Goal: Task Accomplishment & Management: Complete application form

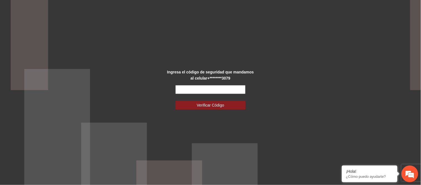
click at [230, 90] on input "text" at bounding box center [210, 89] width 70 height 9
click at [267, 114] on div "Ingresa el código de seguridad que mandamos al celular +********3079 Verificar …" at bounding box center [210, 92] width 421 height 185
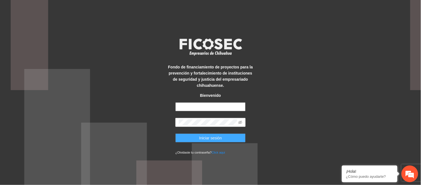
type input "**********"
click at [204, 137] on span "Iniciar sesión" at bounding box center [210, 138] width 23 height 6
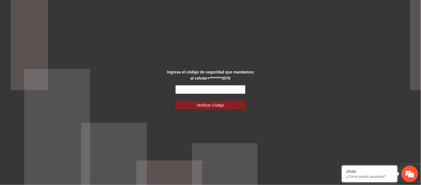
click at [210, 91] on input "text" at bounding box center [210, 89] width 70 height 9
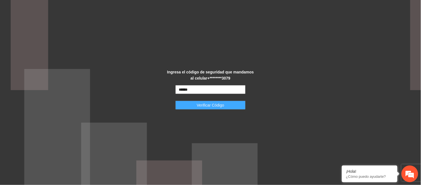
type input "******"
click at [225, 104] on button "Verificar Código" at bounding box center [210, 104] width 70 height 9
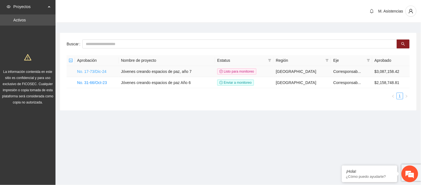
click at [99, 71] on link "No. 17-73/Dic-24" at bounding box center [91, 71] width 29 height 4
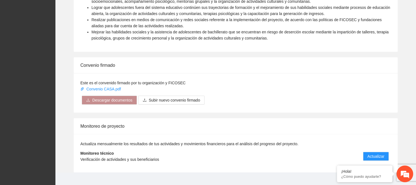
scroll to position [378, 0]
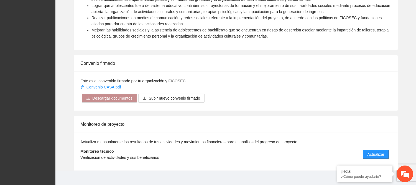
click at [373, 151] on span "Actualizar" at bounding box center [376, 154] width 17 height 6
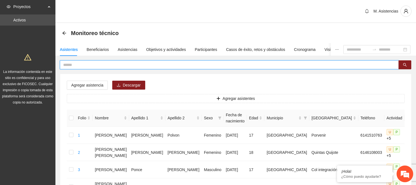
click at [75, 63] on input "text" at bounding box center [227, 65] width 328 height 6
type input "*"
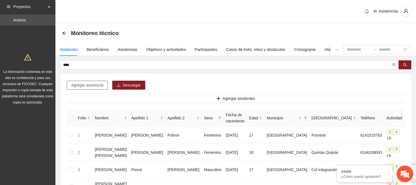
click at [88, 84] on span "Agregar asistencia" at bounding box center [87, 85] width 32 height 6
click at [113, 63] on input "****" at bounding box center [227, 65] width 328 height 6
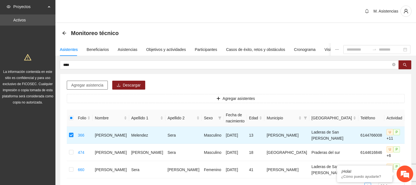
click at [78, 84] on span "Agregar asistencia" at bounding box center [87, 85] width 32 height 6
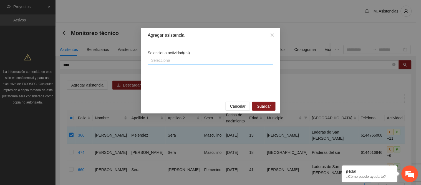
click at [168, 58] on div at bounding box center [210, 60] width 123 height 7
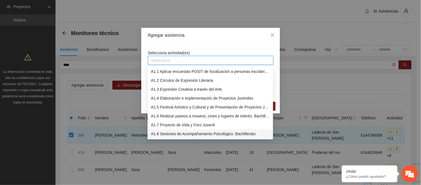
click at [221, 129] on div "A1.8 Sesiones de Acompañamiento Psicológico. Bachillerato" at bounding box center [210, 133] width 125 height 9
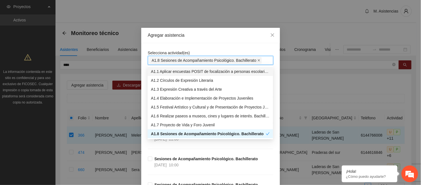
click at [257, 60] on icon "close" at bounding box center [258, 60] width 3 height 3
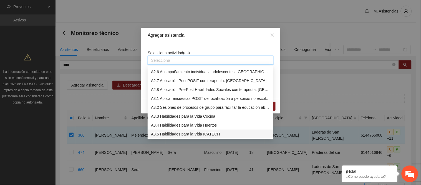
scroll to position [168, 0]
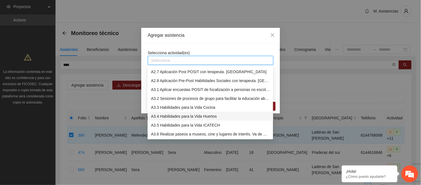
click at [187, 115] on div "A3.4 Habilidades para la Vida Huertos" at bounding box center [210, 116] width 119 height 6
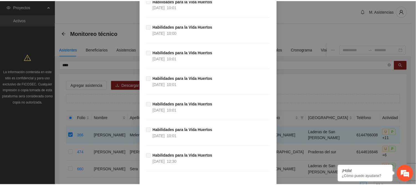
scroll to position [296, 0]
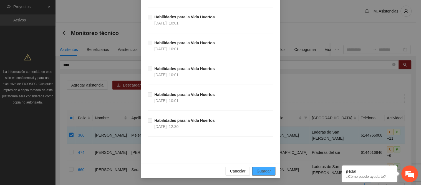
click at [260, 169] on span "Guardar" at bounding box center [264, 171] width 14 height 6
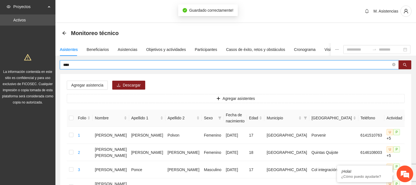
click at [71, 64] on input "****" at bounding box center [227, 65] width 328 height 6
type input "*"
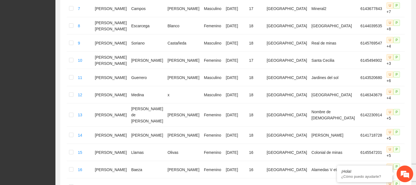
scroll to position [316, 0]
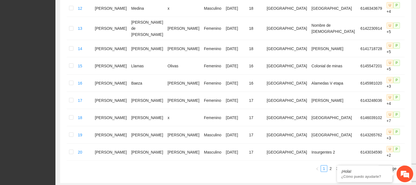
click at [350, 165] on link "5" at bounding box center [351, 168] width 6 height 6
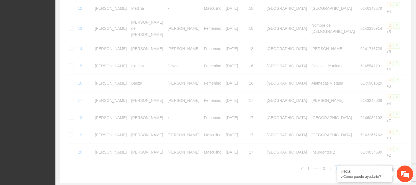
scroll to position [49, 0]
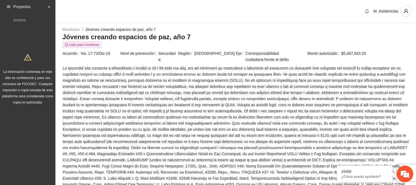
scroll to position [378, 0]
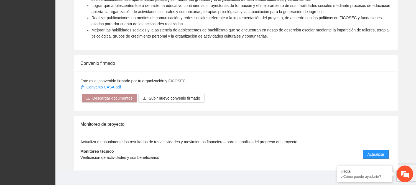
click at [376, 151] on span "Actualizar" at bounding box center [376, 154] width 17 height 6
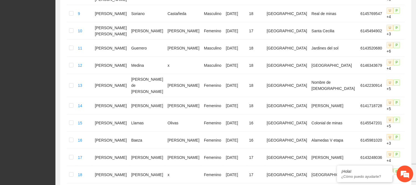
scroll to position [316, 0]
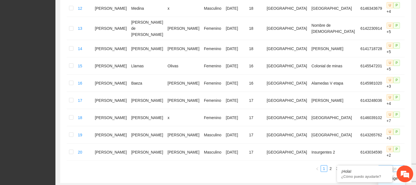
click at [394, 165] on span "20 / page" at bounding box center [392, 168] width 22 height 6
click at [401, 165] on span "20 / page" at bounding box center [392, 168] width 22 height 6
click at [337, 165] on em at bounding box center [338, 166] width 6 height 6
click at [401, 165] on span "20 / page" at bounding box center [392, 168] width 22 height 6
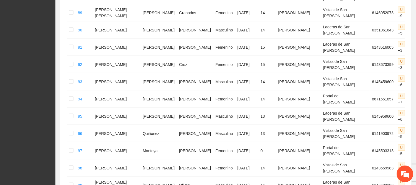
scroll to position [1627, 0]
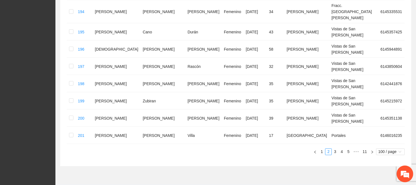
scroll to position [1735, 0]
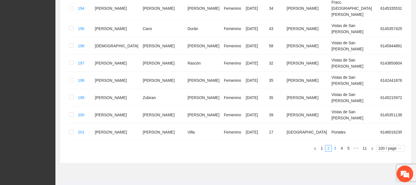
click at [336, 148] on link "3" at bounding box center [335, 148] width 6 height 6
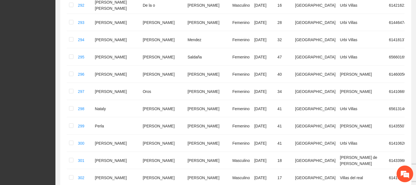
scroll to position [1729, 0]
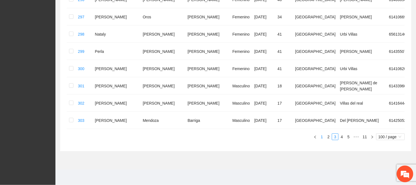
click at [323, 137] on link "1" at bounding box center [322, 136] width 6 height 6
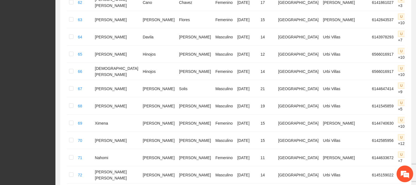
scroll to position [1627, 0]
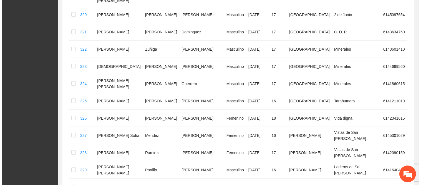
scroll to position [0, 0]
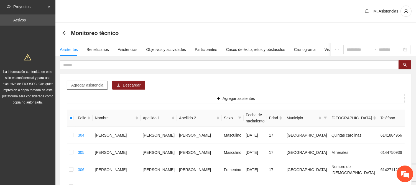
click at [87, 85] on span "Agregar asistencia" at bounding box center [87, 85] width 32 height 6
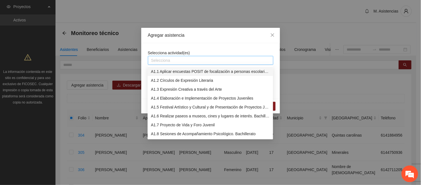
click at [173, 60] on div at bounding box center [210, 60] width 123 height 7
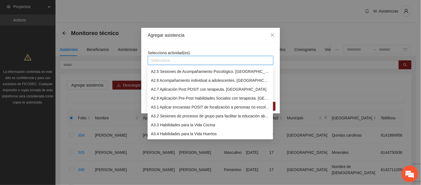
scroll to position [160, 0]
click at [176, 124] on div "A3.4 Habilidades para la Vida Huertos" at bounding box center [210, 125] width 119 height 6
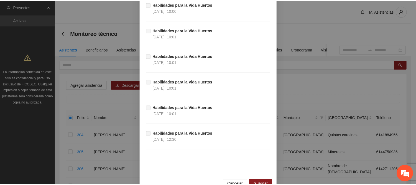
scroll to position [296, 0]
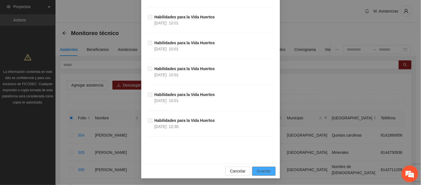
click at [260, 170] on span "Guardar" at bounding box center [264, 171] width 14 height 6
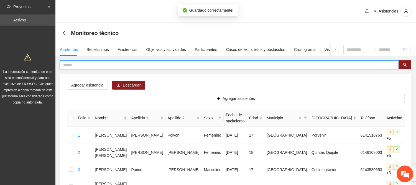
click at [70, 62] on input "text" at bounding box center [227, 65] width 328 height 6
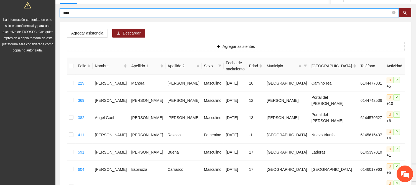
scroll to position [51, 0]
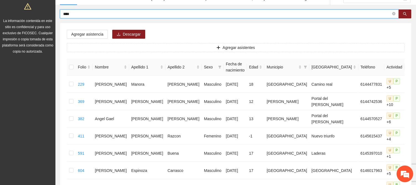
click at [81, 12] on input "****" at bounding box center [227, 14] width 328 height 6
type input "*"
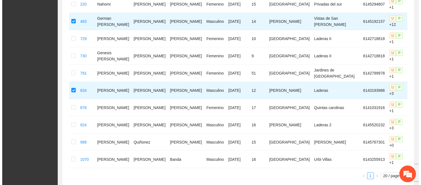
scroll to position [0, 0]
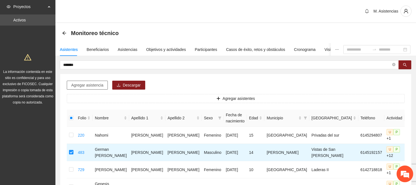
click at [103, 84] on button "Agregar asistencia" at bounding box center [87, 84] width 41 height 9
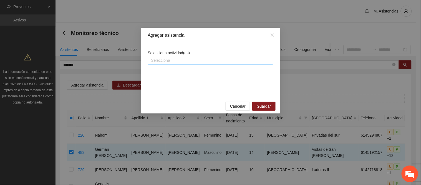
click at [161, 61] on div at bounding box center [210, 60] width 123 height 7
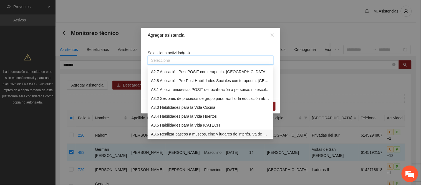
scroll to position [178, 0]
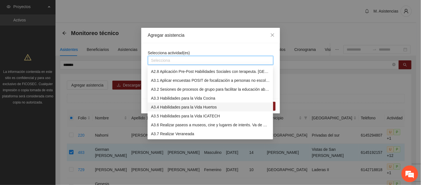
click at [195, 108] on div "A3.4 Habilidades para la Vida Huertos" at bounding box center [210, 107] width 119 height 6
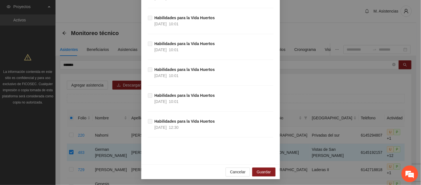
scroll to position [296, 0]
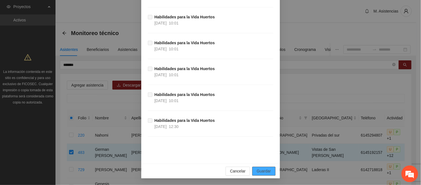
click at [267, 168] on span "Guardar" at bounding box center [264, 171] width 14 height 6
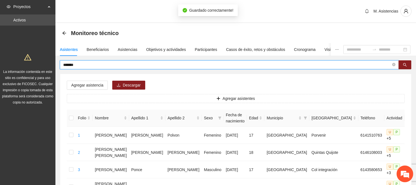
click at [76, 64] on input "******" at bounding box center [227, 65] width 328 height 6
type input "*"
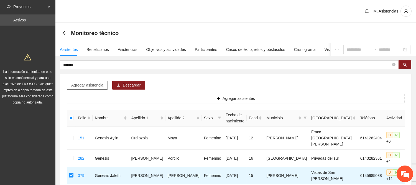
click at [99, 85] on span "Agregar asistencia" at bounding box center [87, 85] width 32 height 6
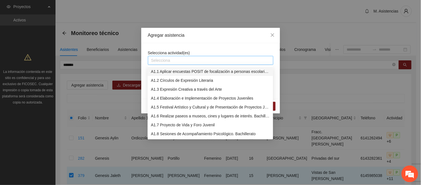
click at [190, 60] on div at bounding box center [210, 60] width 123 height 7
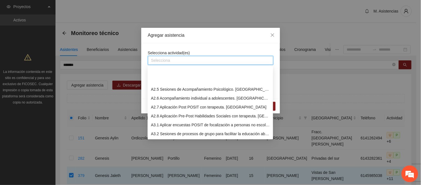
scroll to position [160, 0]
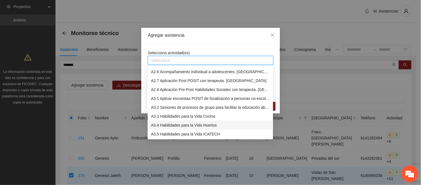
click at [183, 126] on div "A3.4 Habilidades para la Vida Huertos" at bounding box center [210, 125] width 119 height 6
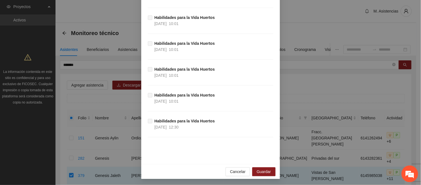
scroll to position [296, 0]
click at [263, 171] on span "Guardar" at bounding box center [264, 171] width 14 height 6
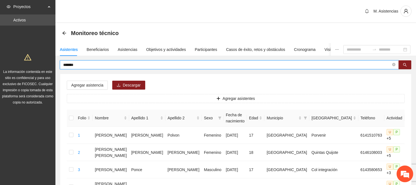
click at [83, 64] on input "*******" at bounding box center [227, 65] width 328 height 6
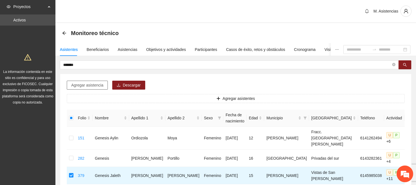
click at [103, 85] on button "Agregar asistencia" at bounding box center [87, 84] width 41 height 9
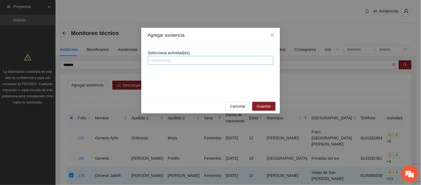
click at [188, 60] on div at bounding box center [210, 60] width 123 height 7
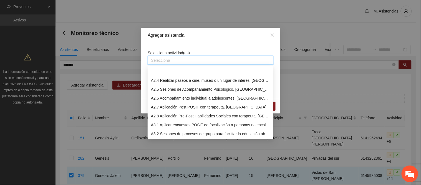
scroll to position [160, 0]
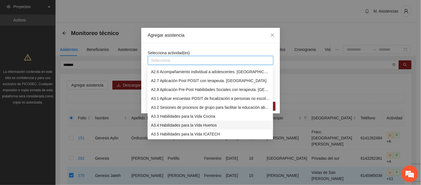
click at [179, 125] on div "A3.4 Habilidades para la Vida Huertos" at bounding box center [210, 125] width 119 height 6
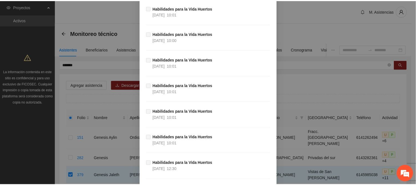
scroll to position [296, 0]
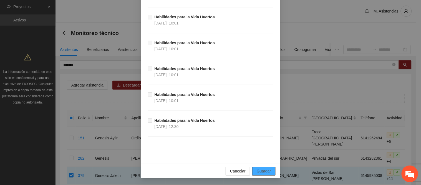
click at [260, 170] on span "Guardar" at bounding box center [264, 171] width 14 height 6
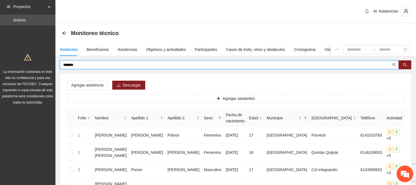
click at [84, 67] on input "*******" at bounding box center [227, 65] width 328 height 6
type input "*"
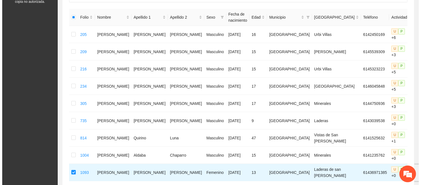
scroll to position [0, 0]
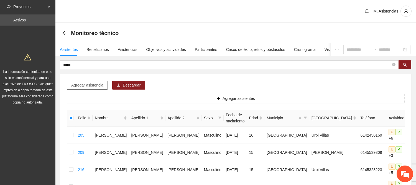
click at [88, 84] on span "Agregar asistencia" at bounding box center [87, 85] width 32 height 6
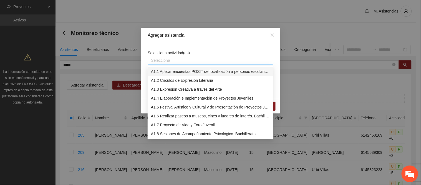
click at [167, 59] on div at bounding box center [210, 60] width 123 height 7
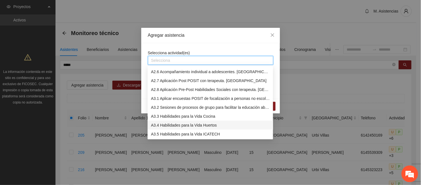
scroll to position [168, 0]
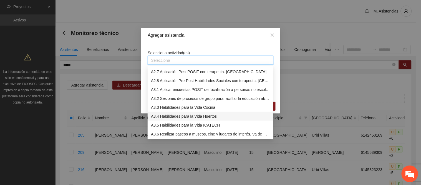
click at [201, 115] on div "A3.4 Habilidades para la Vida Huertos" at bounding box center [210, 116] width 119 height 6
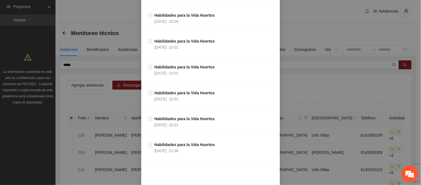
scroll to position [296, 0]
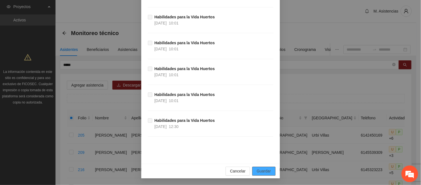
click at [263, 170] on span "Guardar" at bounding box center [264, 171] width 14 height 6
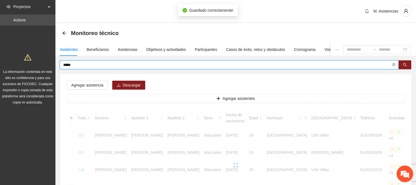
click at [75, 65] on input "*****" at bounding box center [227, 65] width 328 height 6
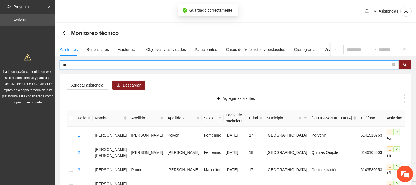
type input "*"
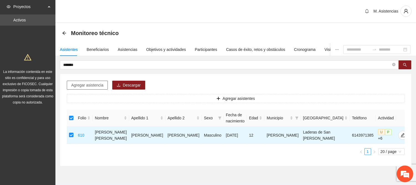
click at [102, 84] on span "Agregar asistencia" at bounding box center [87, 85] width 32 height 6
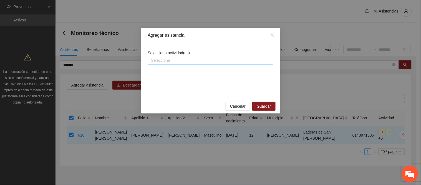
click at [183, 59] on div at bounding box center [210, 60] width 123 height 7
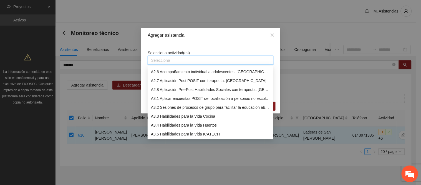
scroll to position [168, 0]
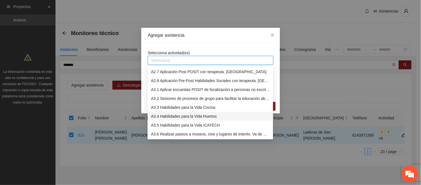
click at [182, 117] on div "A3.4 Habilidades para la Vida Huertos" at bounding box center [210, 116] width 119 height 6
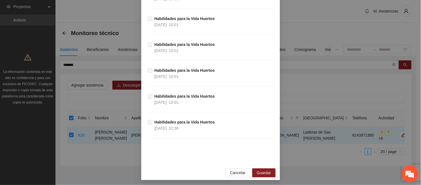
scroll to position [296, 0]
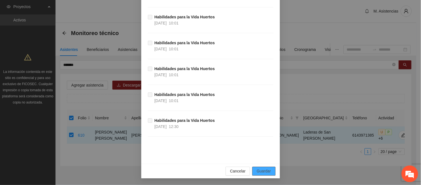
click at [257, 170] on span "Guardar" at bounding box center [264, 171] width 14 height 6
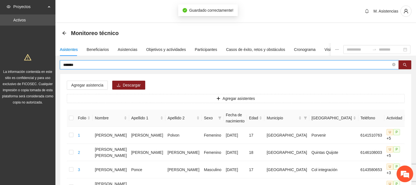
click at [86, 67] on input "*******" at bounding box center [227, 65] width 328 height 6
type input "*"
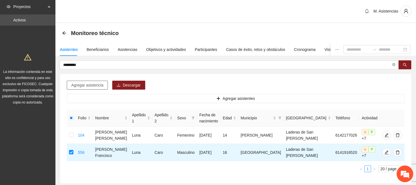
click at [100, 81] on button "Agregar asistencia" at bounding box center [87, 84] width 41 height 9
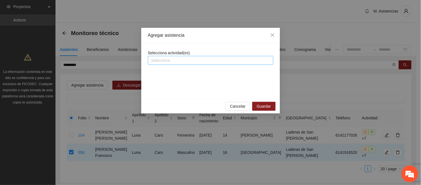
click at [218, 56] on div "Selecciona" at bounding box center [210, 60] width 125 height 9
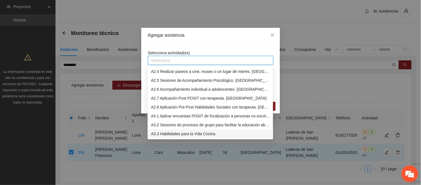
scroll to position [151, 0]
click at [193, 133] on div "A3.4 Habilidades para la Vida Huertos" at bounding box center [210, 133] width 119 height 6
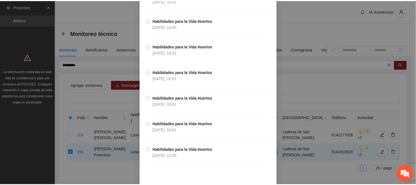
scroll to position [296, 0]
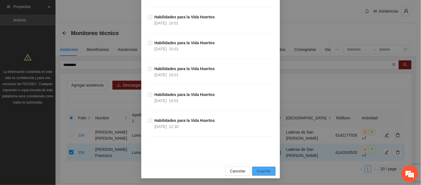
click at [262, 172] on span "Guardar" at bounding box center [264, 171] width 14 height 6
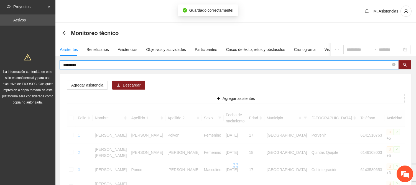
click at [84, 62] on input "*********" at bounding box center [227, 65] width 328 height 6
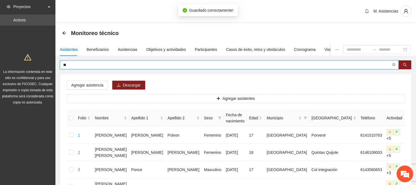
type input "*"
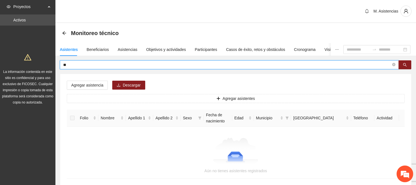
type input "*"
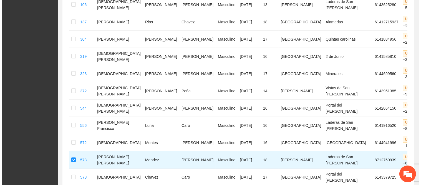
scroll to position [0, 0]
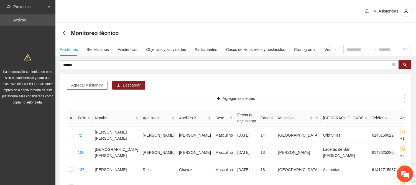
click at [94, 84] on span "Agregar asistencia" at bounding box center [87, 85] width 32 height 6
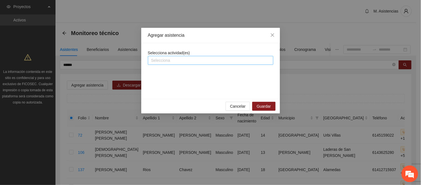
click at [155, 60] on div at bounding box center [210, 60] width 123 height 7
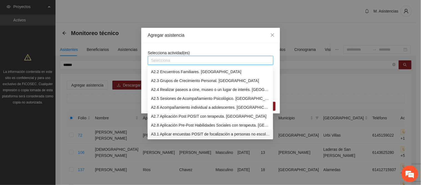
scroll to position [151, 0]
click at [185, 133] on div "A3.4 Habilidades para la Vida Huertos" at bounding box center [210, 133] width 119 height 6
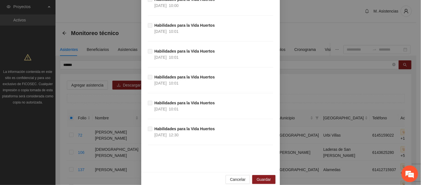
scroll to position [296, 0]
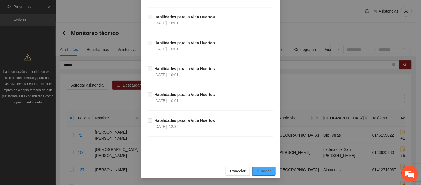
click at [265, 171] on span "Guardar" at bounding box center [264, 171] width 14 height 6
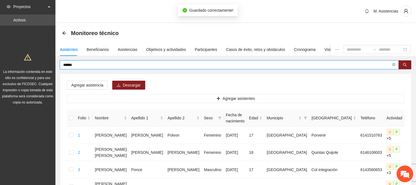
click at [77, 65] on input "*****" at bounding box center [227, 65] width 328 height 6
type input "*"
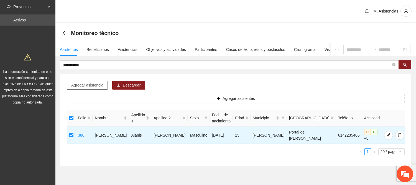
click at [94, 83] on span "Agregar asistencia" at bounding box center [87, 85] width 32 height 6
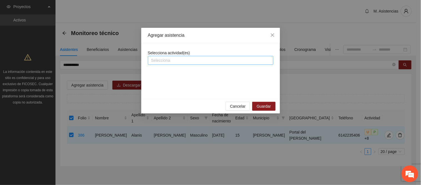
click at [170, 62] on div at bounding box center [210, 60] width 123 height 7
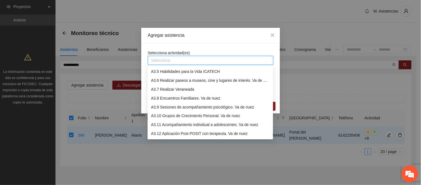
scroll to position [213, 0]
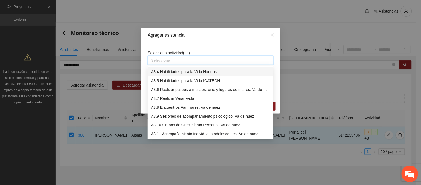
click at [175, 71] on div "A3.4 Habilidades para la Vida Huertos" at bounding box center [210, 72] width 119 height 6
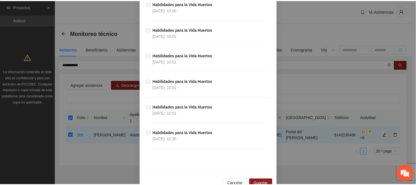
scroll to position [296, 0]
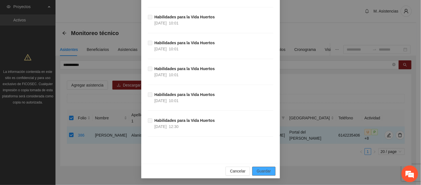
click at [269, 168] on button "Guardar" at bounding box center [263, 170] width 23 height 9
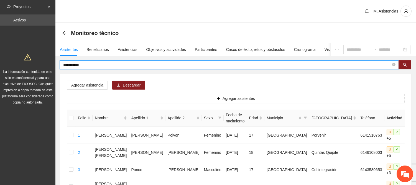
click at [87, 64] on input "**********" at bounding box center [227, 65] width 328 height 6
type input "*"
click at [78, 62] on input "text" at bounding box center [227, 65] width 328 height 6
click at [73, 66] on input "text" at bounding box center [227, 65] width 328 height 6
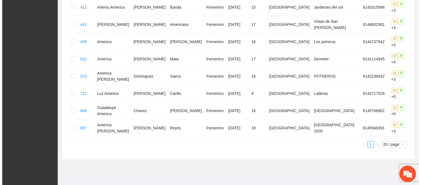
scroll to position [0, 0]
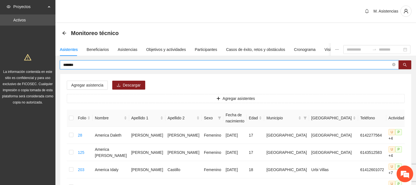
click at [82, 64] on input "*******" at bounding box center [227, 65] width 328 height 6
type input "*"
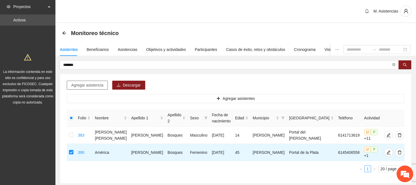
click at [95, 85] on span "Agregar asistencia" at bounding box center [87, 85] width 32 height 6
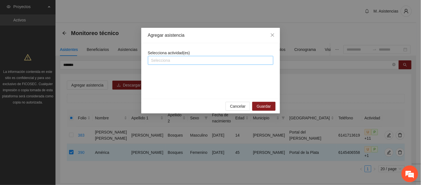
click at [160, 60] on div at bounding box center [210, 60] width 123 height 7
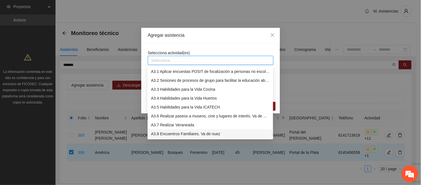
scroll to position [195, 0]
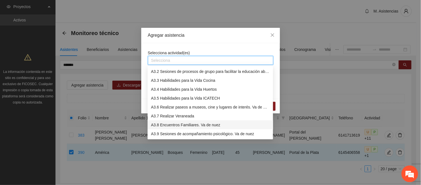
click at [186, 123] on div "A3.8 Encuentros Familiares. Va de nuez" at bounding box center [210, 125] width 119 height 6
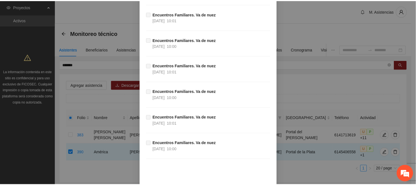
scroll to position [245, 0]
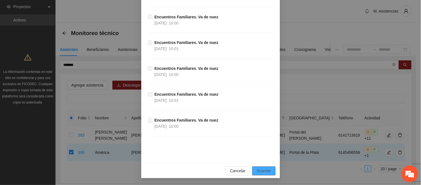
click at [257, 170] on span "Guardar" at bounding box center [264, 171] width 14 height 6
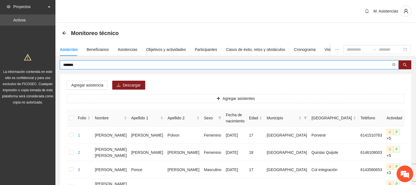
click at [84, 64] on input "*******" at bounding box center [227, 65] width 328 height 6
type input "*"
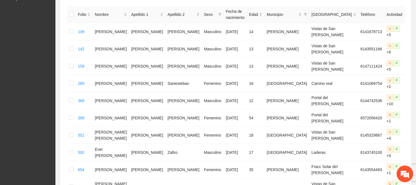
scroll to position [0, 0]
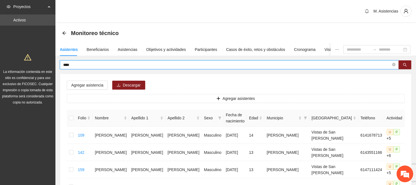
click at [76, 63] on input "****" at bounding box center [227, 65] width 328 height 6
type input "*"
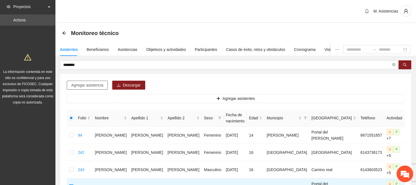
click at [102, 82] on span "Agregar asistencia" at bounding box center [87, 85] width 32 height 6
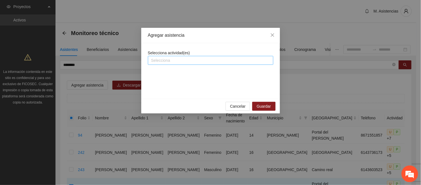
click at [159, 60] on div at bounding box center [210, 60] width 123 height 7
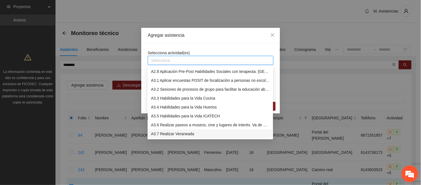
scroll to position [186, 0]
click at [178, 134] on div "A3.8 Encuentros Familiares. Va de nuez" at bounding box center [210, 133] width 119 height 6
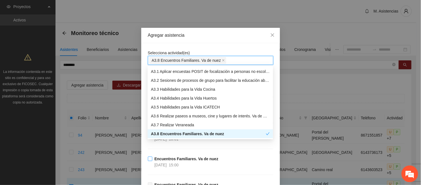
scroll to position [195, 0]
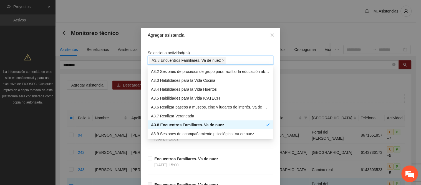
click at [171, 123] on div "A3.8 Encuentros Familiares. Va de nuez" at bounding box center [208, 125] width 115 height 6
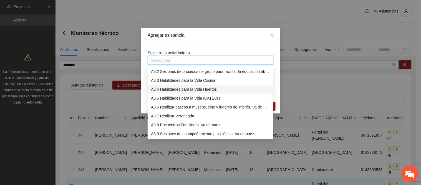
click at [145, 90] on div "Selecciona actividad(es) Selecciona" at bounding box center [210, 70] width 139 height 55
click at [161, 60] on div at bounding box center [210, 60] width 123 height 7
click at [185, 123] on div "A3.8 Encuentros Familiares. Va de nuez" at bounding box center [210, 125] width 119 height 6
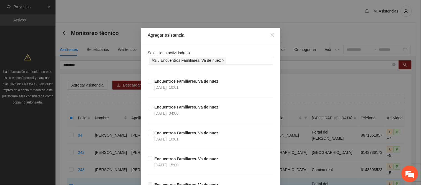
click at [220, 170] on div "Encuentros Familiares. Va [PERSON_NAME] [DATE] 15:00" at bounding box center [210, 168] width 125 height 26
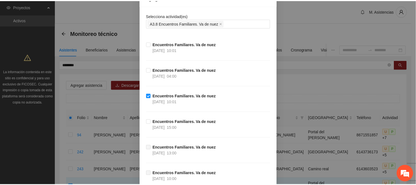
scroll to position [245, 0]
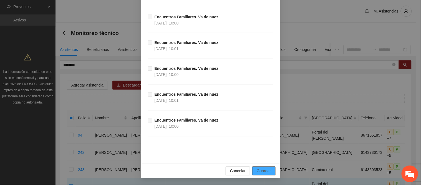
click at [259, 173] on span "Guardar" at bounding box center [264, 171] width 14 height 6
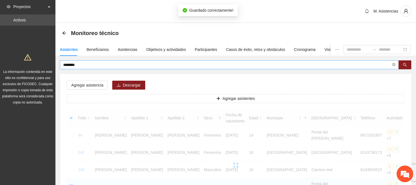
click at [83, 64] on input "********" at bounding box center [227, 65] width 328 height 6
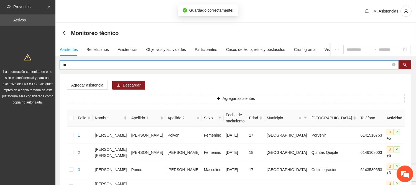
type input "*"
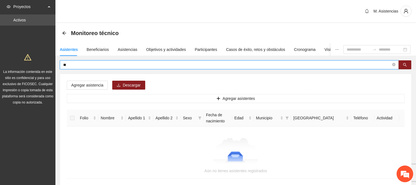
type input "*"
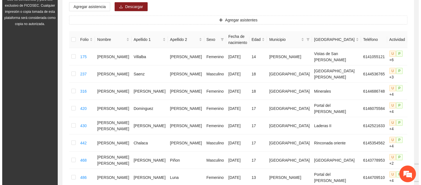
scroll to position [0, 0]
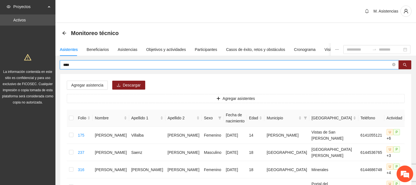
click at [92, 62] on input "****" at bounding box center [227, 65] width 328 height 6
type input "*"
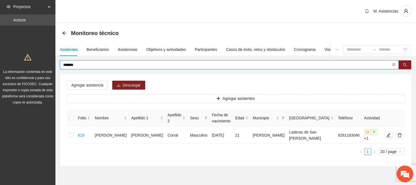
click at [82, 64] on input "*******" at bounding box center [227, 65] width 328 height 6
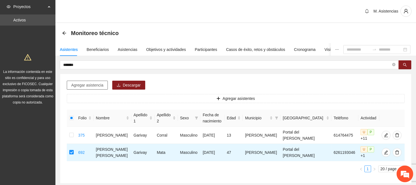
click at [99, 86] on span "Agregar asistencia" at bounding box center [87, 85] width 32 height 6
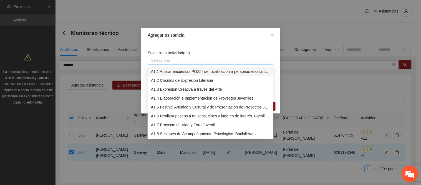
click at [162, 57] on div at bounding box center [210, 60] width 123 height 7
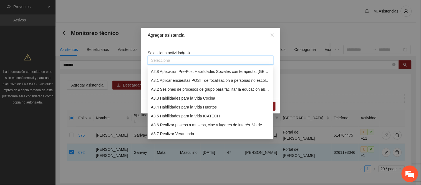
scroll to position [186, 0]
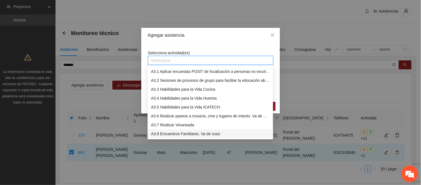
click at [176, 134] on div "A3.8 Encuentros Familiares. Va de nuez" at bounding box center [210, 133] width 119 height 6
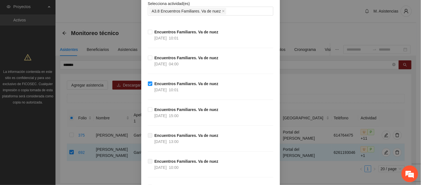
scroll to position [245, 0]
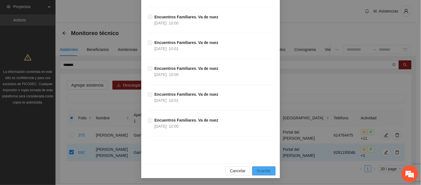
click at [271, 170] on button "Guardar" at bounding box center [263, 170] width 23 height 9
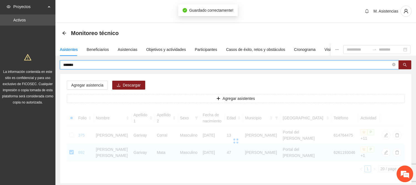
click at [78, 64] on input "*******" at bounding box center [227, 65] width 328 height 6
type input "*"
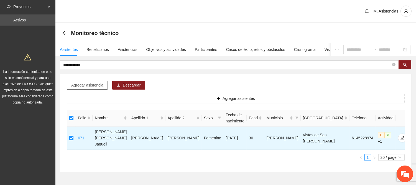
click at [95, 85] on span "Agregar asistencia" at bounding box center [87, 85] width 32 height 6
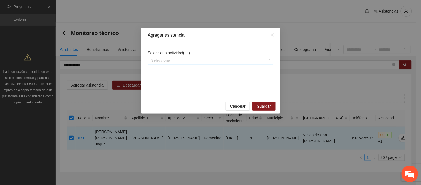
click at [212, 58] on div at bounding box center [207, 60] width 117 height 7
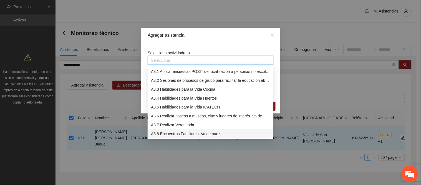
scroll to position [195, 0]
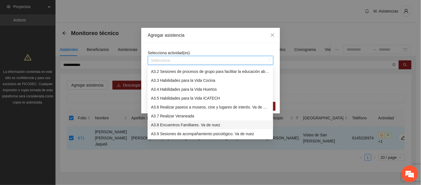
click at [180, 126] on div "A3.8 Encuentros Familiares. Va de nuez" at bounding box center [210, 125] width 119 height 6
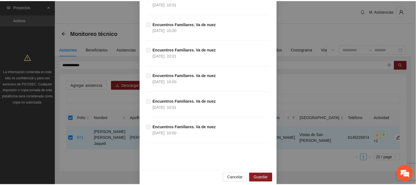
scroll to position [245, 0]
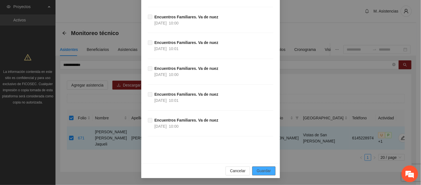
click at [261, 170] on span "Guardar" at bounding box center [264, 171] width 14 height 6
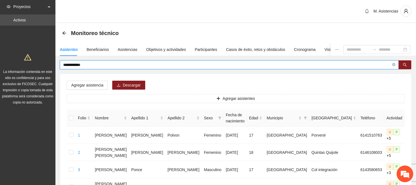
click at [85, 65] on input "**********" at bounding box center [227, 65] width 328 height 6
type input "*"
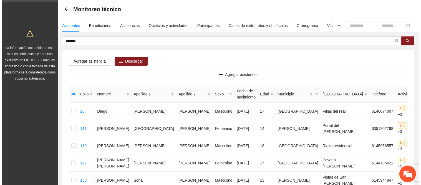
scroll to position [18, 0]
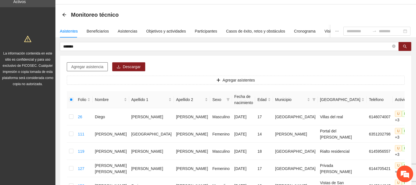
click at [95, 64] on span "Agregar asistencia" at bounding box center [87, 67] width 32 height 6
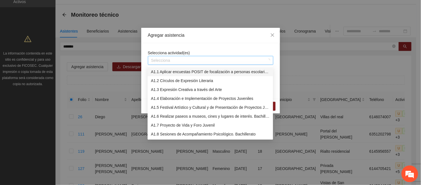
click at [173, 59] on div at bounding box center [207, 60] width 117 height 7
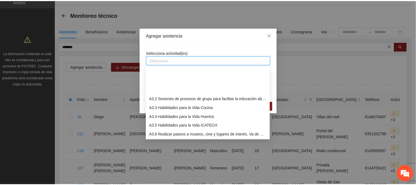
scroll to position [204, 0]
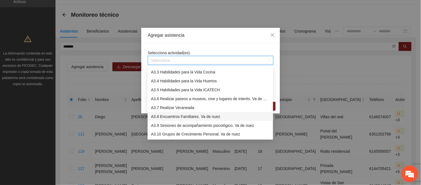
click at [190, 116] on div "A3.8 Encuentros Familiares. Va de nuez" at bounding box center [210, 116] width 119 height 6
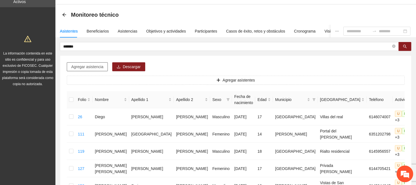
click at [93, 67] on span "Agregar asistencia" at bounding box center [87, 67] width 32 height 6
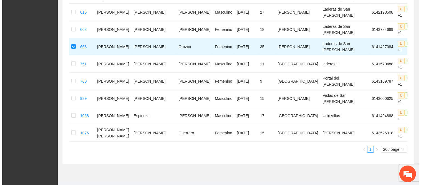
scroll to position [0, 0]
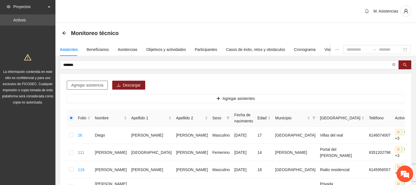
click at [96, 84] on span "Agregar asistencia" at bounding box center [87, 85] width 32 height 6
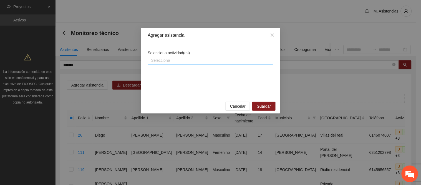
click at [170, 59] on div at bounding box center [210, 60] width 123 height 7
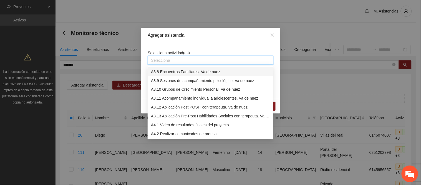
scroll to position [240, 0]
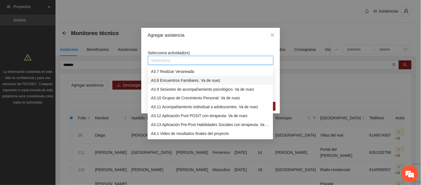
click at [182, 81] on div "A3.8 Encuentros Familiares. Va de nuez" at bounding box center [210, 80] width 119 height 6
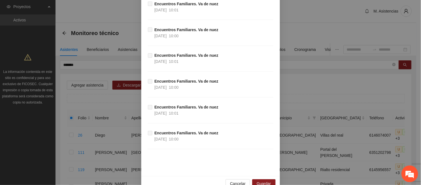
scroll to position [245, 0]
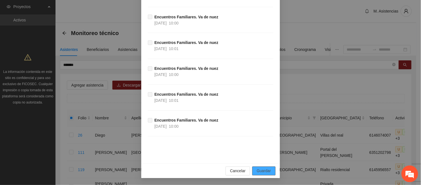
click at [266, 171] on span "Guardar" at bounding box center [264, 171] width 14 height 6
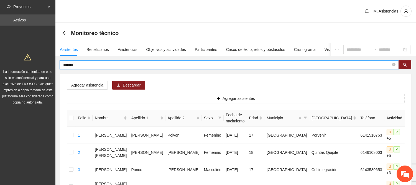
click at [87, 64] on input "*******" at bounding box center [227, 65] width 328 height 6
type input "*"
click at [81, 63] on input "text" at bounding box center [227, 65] width 328 height 6
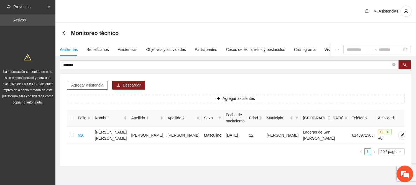
click at [89, 87] on span "Agregar asistencia" at bounding box center [87, 85] width 32 height 6
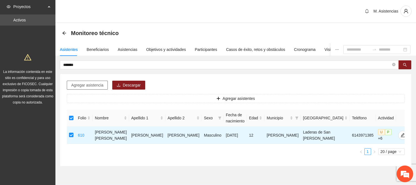
click at [102, 85] on span "Agregar asistencia" at bounding box center [87, 85] width 32 height 6
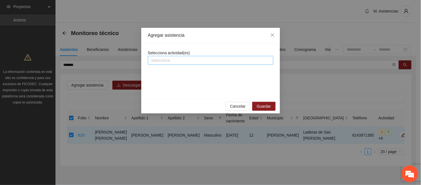
click at [168, 61] on div at bounding box center [210, 60] width 123 height 7
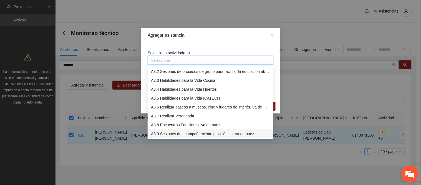
scroll to position [204, 0]
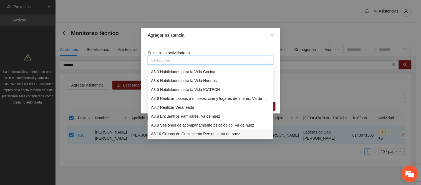
click at [181, 132] on div "A3.10 Grupos de Crecimiento Personal. Va de nuez" at bounding box center [210, 134] width 119 height 6
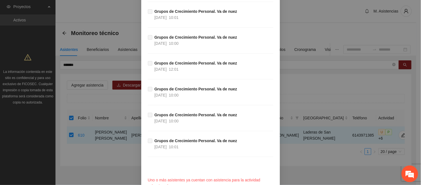
scroll to position [308, 0]
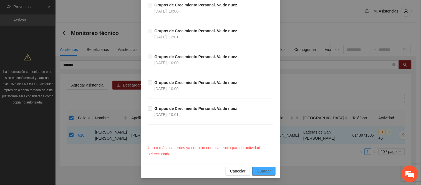
click at [265, 170] on span "Guardar" at bounding box center [264, 171] width 14 height 6
click at [74, 11] on div "Agregar asistencia Selecciona actividad(es) A3.10 Grupos de Crecimiento Persona…" at bounding box center [210, 92] width 421 height 185
click at [240, 172] on span "Cancelar" at bounding box center [238, 171] width 16 height 6
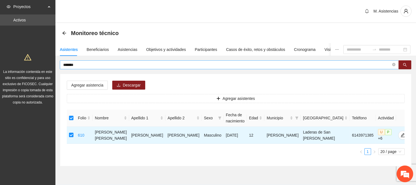
click at [80, 65] on input "*******" at bounding box center [227, 65] width 328 height 6
type input "*"
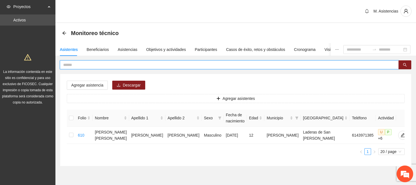
click at [79, 64] on input "text" at bounding box center [227, 65] width 328 height 6
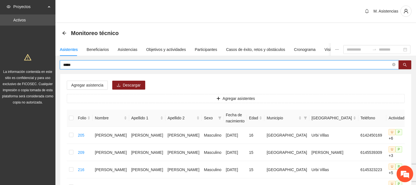
click at [80, 65] on input "*****" at bounding box center [227, 65] width 328 height 6
type input "*"
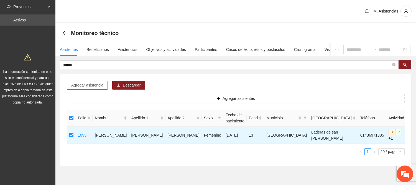
click at [95, 84] on span "Agregar asistencia" at bounding box center [87, 85] width 32 height 6
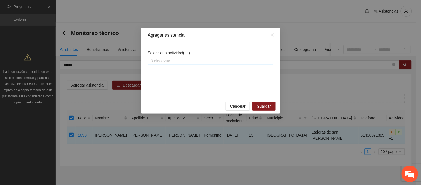
click at [170, 61] on div at bounding box center [210, 60] width 123 height 7
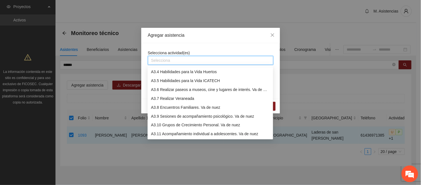
scroll to position [204, 0]
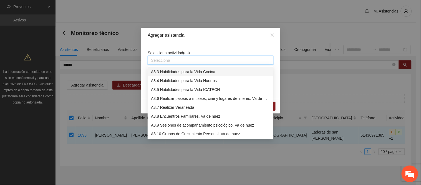
click at [180, 71] on div "A3.3 Habilidades para la Vida Cocina" at bounding box center [210, 72] width 119 height 6
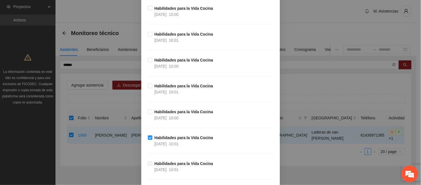
scroll to position [813, 0]
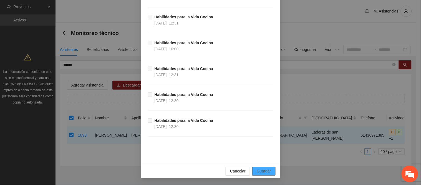
click at [268, 171] on span "Guardar" at bounding box center [264, 171] width 14 height 6
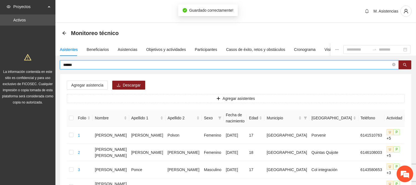
click at [84, 65] on input "******" at bounding box center [227, 65] width 328 height 6
type input "*"
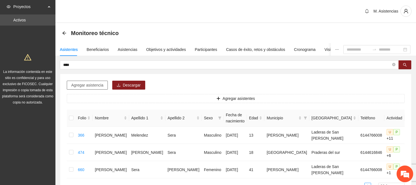
click at [86, 81] on button "Agregar asistencia" at bounding box center [87, 84] width 41 height 9
click at [89, 85] on span "Agregar asistencia" at bounding box center [87, 85] width 32 height 6
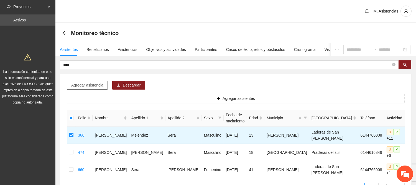
click at [102, 85] on span "Agregar asistencia" at bounding box center [87, 85] width 32 height 6
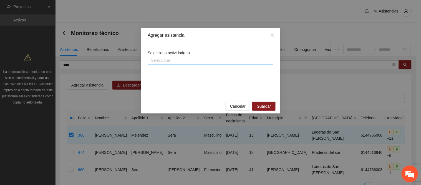
click at [178, 61] on div at bounding box center [210, 60] width 123 height 7
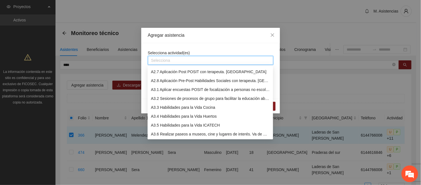
scroll to position [178, 0]
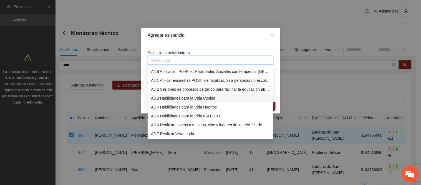
click at [178, 99] on div "A3.3 Habilidades para la Vida Cocina" at bounding box center [210, 98] width 119 height 6
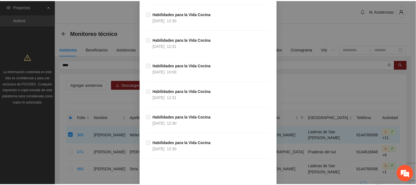
scroll to position [813, 0]
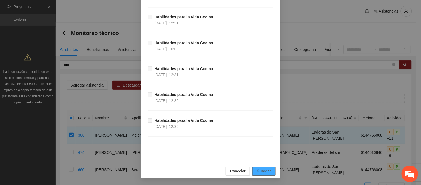
click at [257, 168] on span "Guardar" at bounding box center [264, 171] width 14 height 6
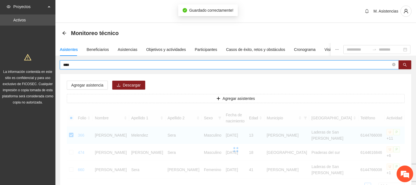
click at [76, 66] on input "****" at bounding box center [227, 65] width 328 height 6
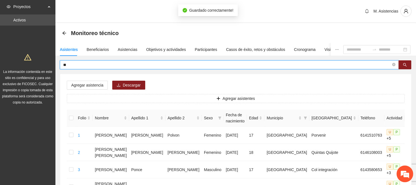
type input "*"
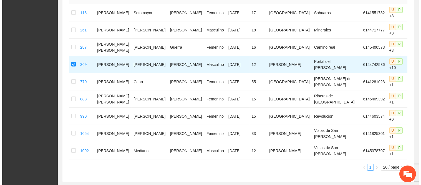
scroll to position [0, 0]
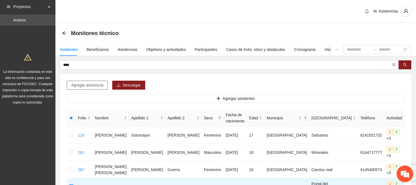
click at [98, 87] on span "Agregar asistencia" at bounding box center [87, 85] width 32 height 6
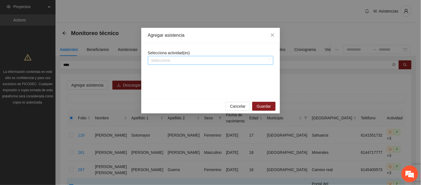
click at [163, 59] on div at bounding box center [207, 60] width 117 height 7
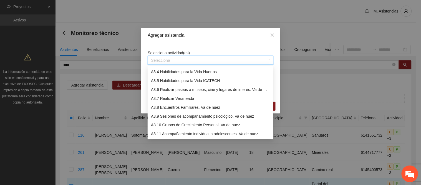
scroll to position [204, 0]
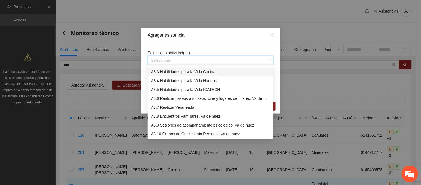
click at [175, 70] on div "A3.3 Habilidades para la Vida Cocina" at bounding box center [210, 72] width 119 height 6
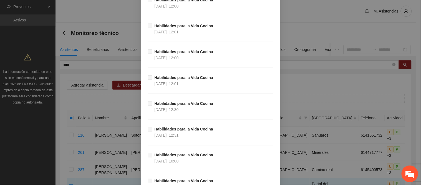
scroll to position [813, 0]
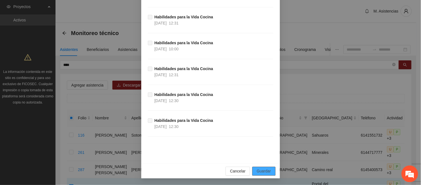
click at [263, 169] on span "Guardar" at bounding box center [264, 171] width 14 height 6
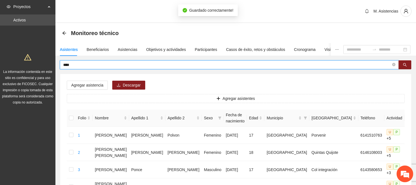
click at [76, 65] on input "****" at bounding box center [227, 65] width 328 height 6
type input "*"
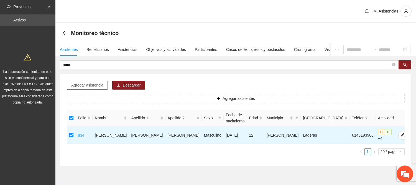
click at [90, 85] on span "Agregar asistencia" at bounding box center [87, 85] width 32 height 6
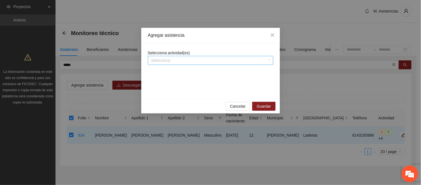
click at [165, 59] on div at bounding box center [207, 60] width 117 height 7
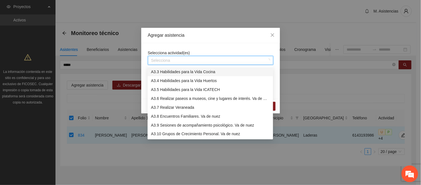
scroll to position [195, 0]
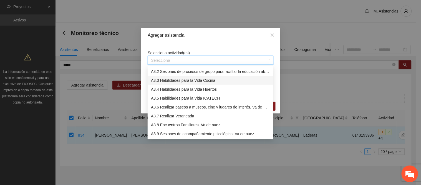
click at [177, 79] on div "A3.3 Habilidades para la Vida Cocina" at bounding box center [210, 80] width 119 height 6
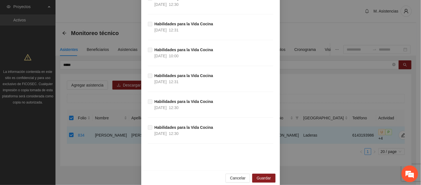
scroll to position [813, 0]
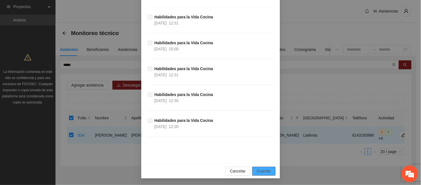
click at [268, 171] on span "Guardar" at bounding box center [264, 171] width 14 height 6
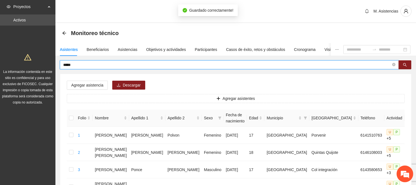
click at [75, 63] on input "*****" at bounding box center [227, 65] width 328 height 6
type input "*"
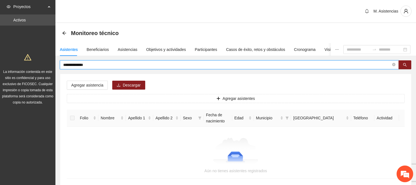
click at [95, 63] on input "**********" at bounding box center [227, 65] width 328 height 6
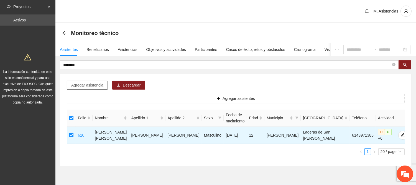
click at [100, 87] on span "Agregar asistencia" at bounding box center [87, 85] width 32 height 6
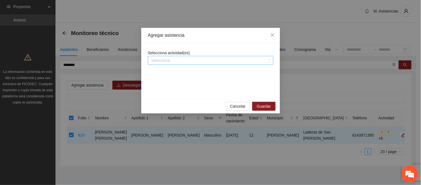
click at [190, 57] on div at bounding box center [207, 60] width 117 height 7
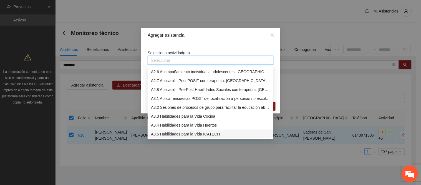
scroll to position [168, 0]
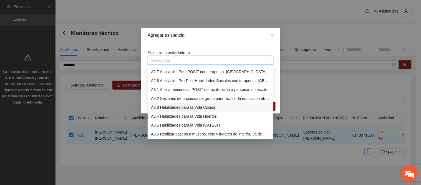
click at [191, 109] on div "A3.3 Habilidades para la Vida Cocina" at bounding box center [210, 107] width 119 height 6
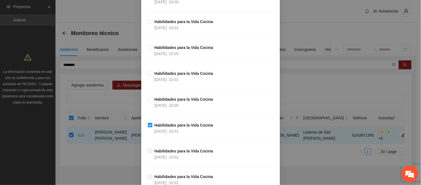
scroll to position [813, 0]
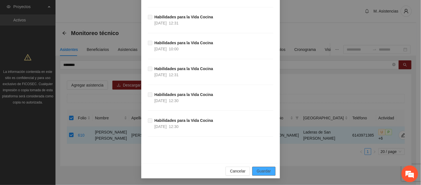
click at [268, 168] on span "Guardar" at bounding box center [264, 171] width 14 height 6
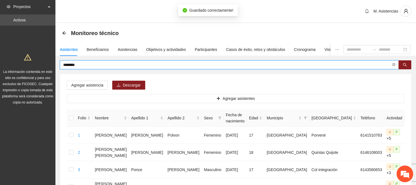
click at [79, 65] on input "*******" at bounding box center [227, 65] width 328 height 6
type input "*"
click at [74, 62] on input "text" at bounding box center [227, 65] width 328 height 6
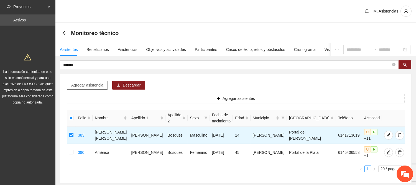
click at [94, 84] on span "Agregar asistencia" at bounding box center [87, 85] width 32 height 6
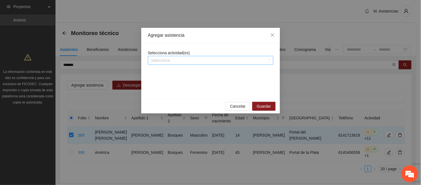
click at [176, 62] on div at bounding box center [207, 60] width 117 height 7
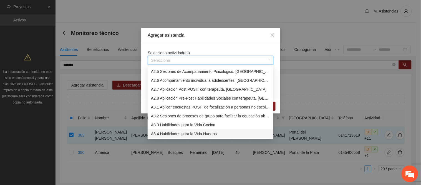
scroll to position [160, 0]
click at [191, 114] on div "A3.3 Habilidades para la Vida Cocina" at bounding box center [210, 116] width 119 height 6
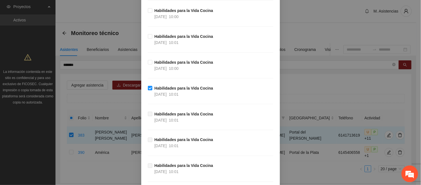
scroll to position [813, 0]
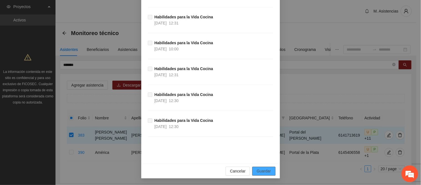
click at [257, 171] on span "Guardar" at bounding box center [264, 171] width 14 height 6
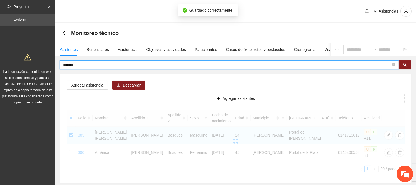
click at [81, 65] on input "*******" at bounding box center [227, 65] width 328 height 6
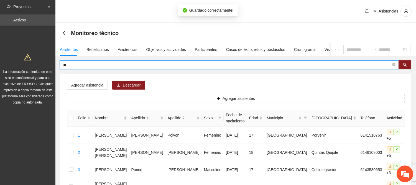
type input "*"
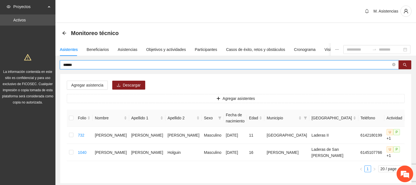
click at [78, 63] on input "******" at bounding box center [227, 65] width 328 height 6
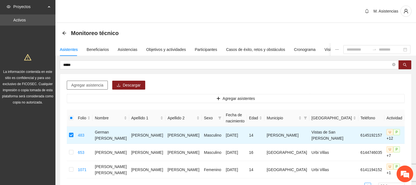
click at [100, 80] on button "Agregar asistencia" at bounding box center [87, 84] width 41 height 9
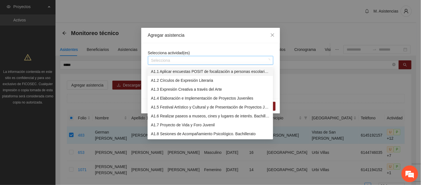
click at [183, 59] on div at bounding box center [207, 60] width 117 height 7
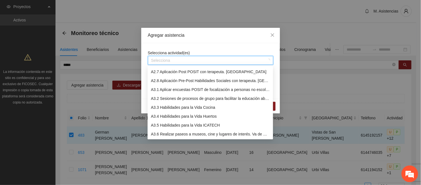
scroll to position [178, 0]
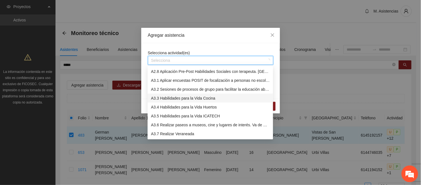
click at [186, 97] on div "A3.3 Habilidades para la Vida Cocina" at bounding box center [210, 98] width 119 height 6
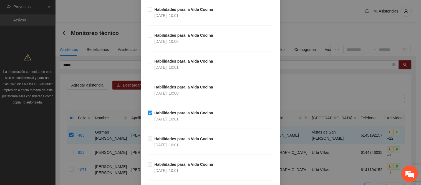
scroll to position [813, 0]
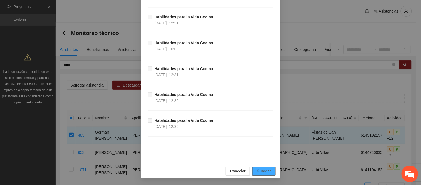
click at [271, 170] on button "Guardar" at bounding box center [263, 170] width 23 height 9
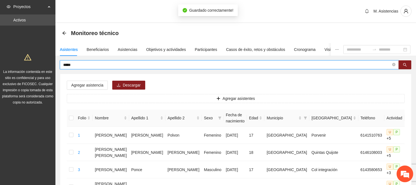
click at [79, 63] on input "*****" at bounding box center [227, 65] width 328 height 6
type input "*"
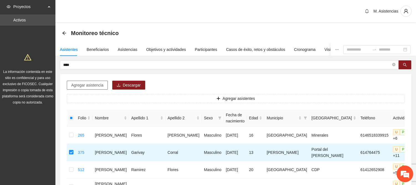
click at [92, 85] on span "Agregar asistencia" at bounding box center [87, 85] width 32 height 6
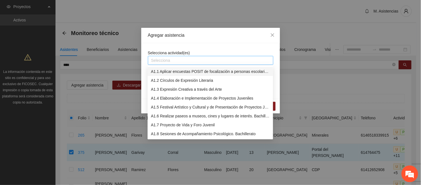
click at [173, 60] on div at bounding box center [210, 60] width 123 height 7
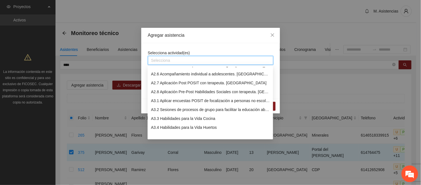
scroll to position [178, 0]
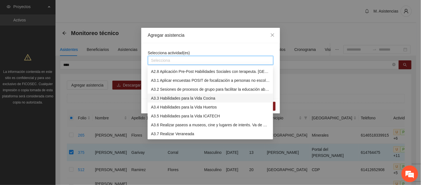
click at [170, 97] on div "A3.3 Habilidades para la Vida Cocina" at bounding box center [210, 98] width 119 height 6
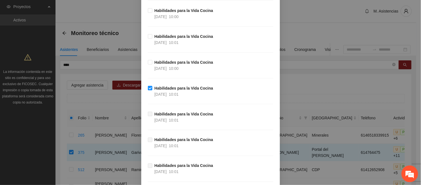
scroll to position [813, 0]
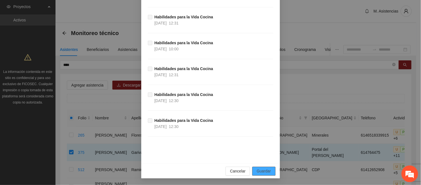
click at [261, 170] on span "Guardar" at bounding box center [264, 171] width 14 height 6
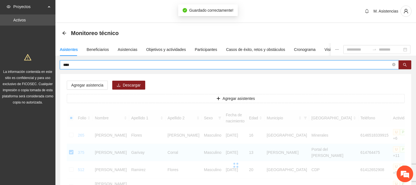
click at [73, 62] on input "****" at bounding box center [227, 65] width 328 height 6
type input "*"
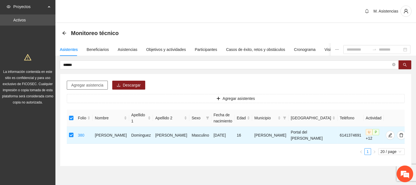
click at [103, 83] on span "Agregar asistencia" at bounding box center [87, 85] width 32 height 6
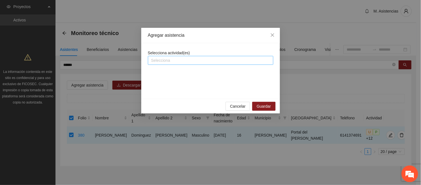
click at [200, 62] on div at bounding box center [210, 60] width 123 height 7
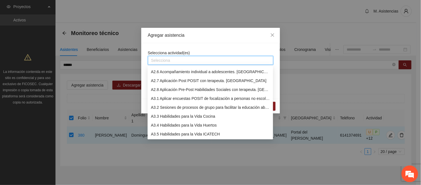
scroll to position [168, 0]
click at [186, 105] on div "A3.3 Habilidades para la Vida Cocina" at bounding box center [210, 107] width 119 height 6
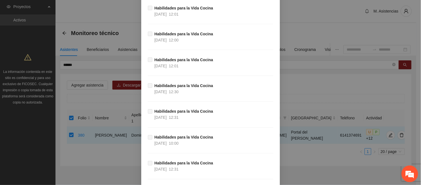
scroll to position [812, 0]
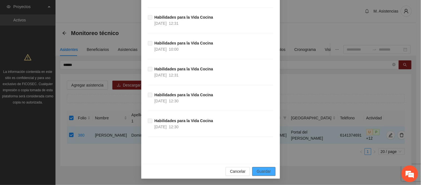
click at [263, 168] on button "Guardar" at bounding box center [263, 171] width 23 height 9
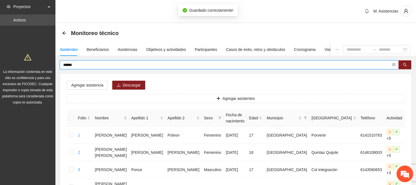
click at [77, 63] on input "******" at bounding box center [227, 65] width 328 height 6
type input "*"
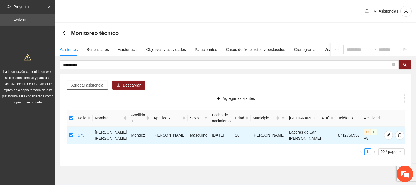
click at [96, 85] on span "Agregar asistencia" at bounding box center [87, 85] width 32 height 6
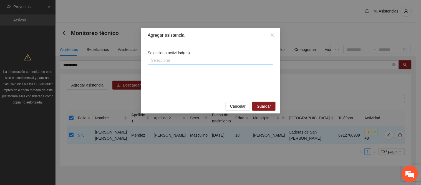
click at [197, 59] on div at bounding box center [210, 60] width 123 height 7
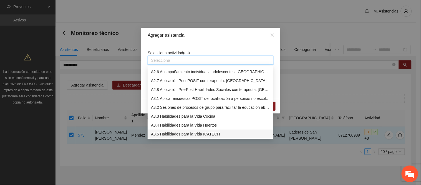
scroll to position [168, 0]
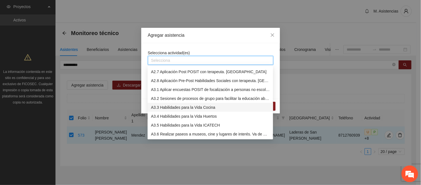
click at [196, 107] on div "A3.3 Habilidades para la Vida Cocina" at bounding box center [210, 107] width 119 height 6
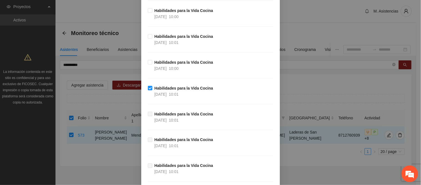
scroll to position [813, 0]
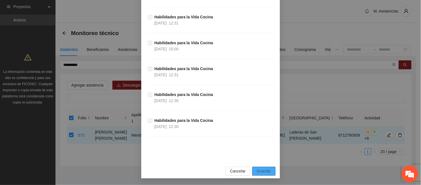
click at [264, 171] on span "Guardar" at bounding box center [264, 171] width 14 height 6
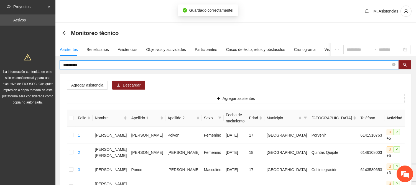
click at [84, 65] on input "**********" at bounding box center [227, 65] width 328 height 6
type input "*"
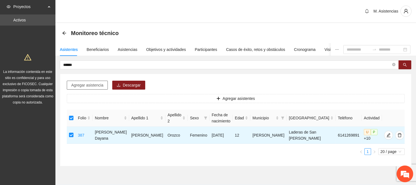
click at [98, 82] on span "Agregar asistencia" at bounding box center [87, 85] width 32 height 6
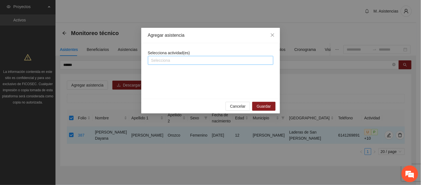
click at [175, 60] on div at bounding box center [210, 60] width 123 height 7
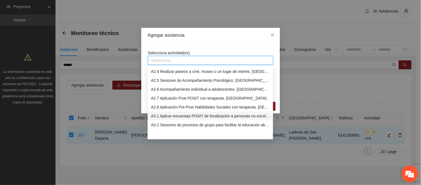
scroll to position [178, 0]
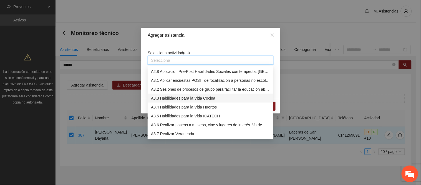
click at [187, 97] on div "A3.3 Habilidades para la Vida Cocina" at bounding box center [210, 98] width 119 height 6
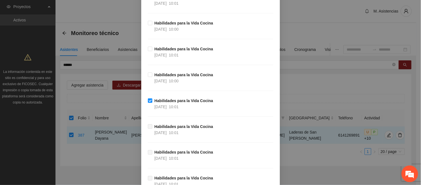
scroll to position [813, 0]
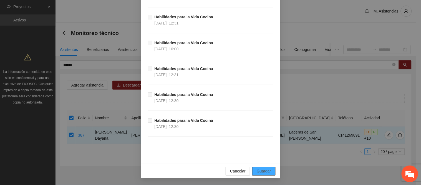
click at [267, 170] on span "Guardar" at bounding box center [264, 171] width 14 height 6
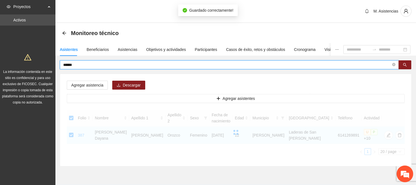
click at [85, 67] on input "******" at bounding box center [227, 65] width 328 height 6
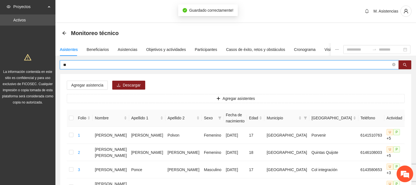
type input "*"
type input "*****"
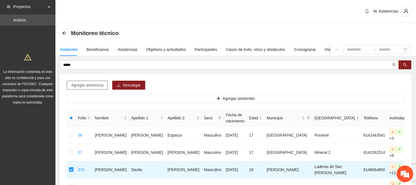
click at [96, 84] on span "Agregar asistencia" at bounding box center [87, 85] width 32 height 6
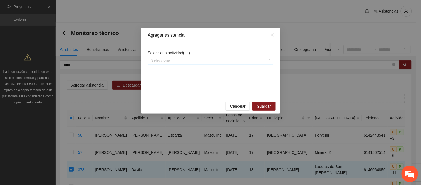
click at [183, 58] on div at bounding box center [207, 60] width 117 height 7
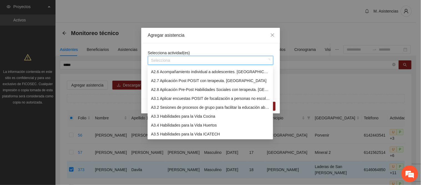
scroll to position [168, 0]
click at [187, 106] on div "A3.3 Habilidades para la Vida Cocina" at bounding box center [210, 107] width 119 height 6
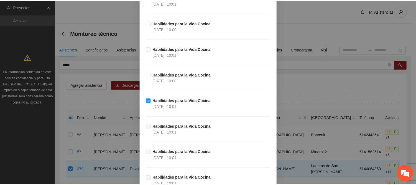
scroll to position [813, 0]
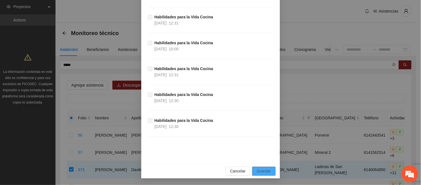
click at [270, 168] on button "Guardar" at bounding box center [263, 170] width 23 height 9
